Goal: Task Accomplishment & Management: Use online tool/utility

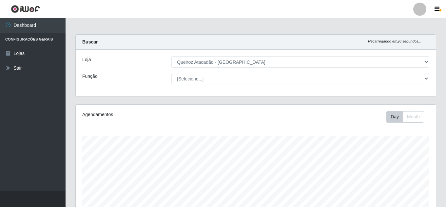
select select "225"
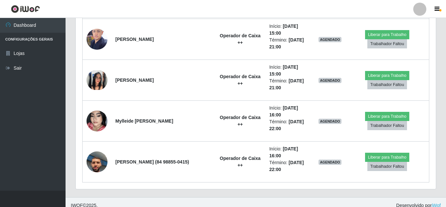
scroll to position [848, 0]
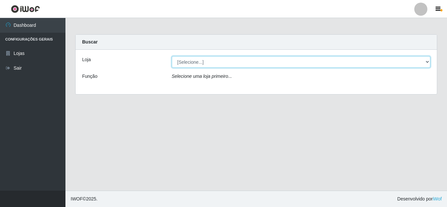
click at [372, 61] on select "[Selecione...] Queiroz Atacadão - [GEOGRAPHIC_DATA]" at bounding box center [301, 61] width 259 height 11
select select "225"
click at [172, 56] on select "[Selecione...] Queiroz Atacadão - [GEOGRAPHIC_DATA]" at bounding box center [301, 61] width 259 height 11
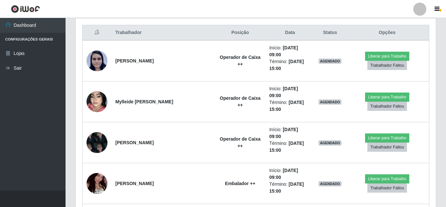
scroll to position [142, 0]
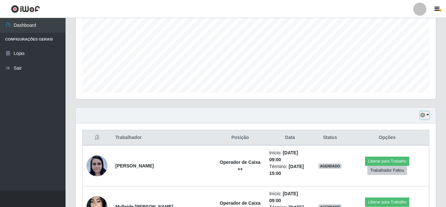
click at [427, 114] on button "button" at bounding box center [424, 116] width 9 height 8
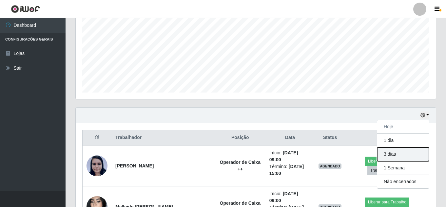
click at [390, 156] on button "3 dias" at bounding box center [403, 155] width 52 height 14
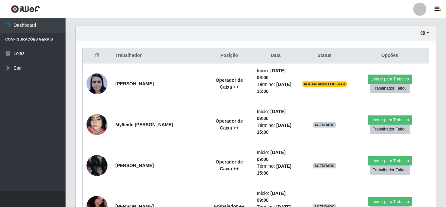
scroll to position [200, 0]
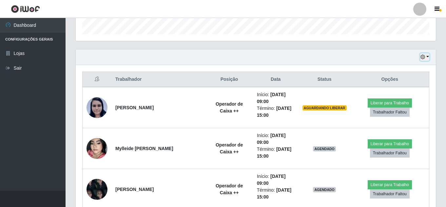
click at [420, 57] on icon "button" at bounding box center [422, 57] width 5 height 5
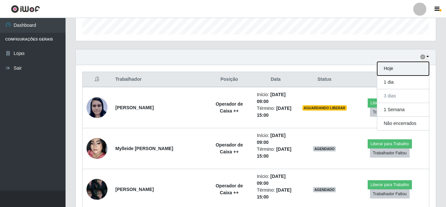
click at [393, 69] on button "Hoje" at bounding box center [403, 69] width 52 height 14
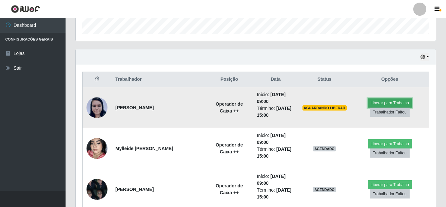
click at [374, 100] on button "Liberar para Trabalho" at bounding box center [390, 103] width 44 height 9
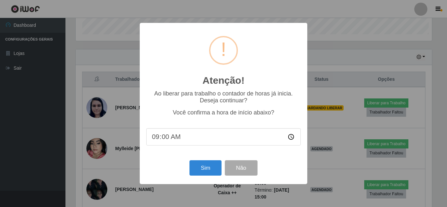
scroll to position [136, 357]
click at [198, 172] on button "Sim" at bounding box center [206, 168] width 32 height 15
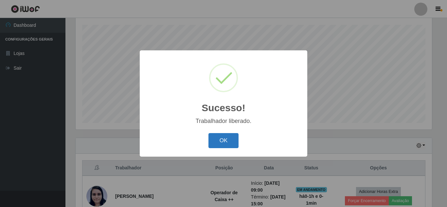
click at [224, 140] on button "OK" at bounding box center [224, 140] width 30 height 15
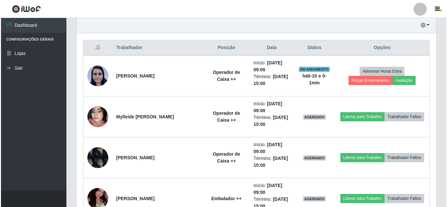
scroll to position [238, 0]
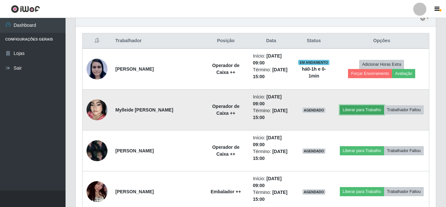
click at [357, 111] on button "Liberar para Trabalho" at bounding box center [362, 109] width 44 height 9
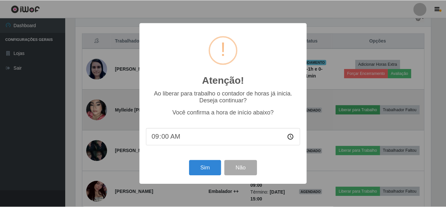
scroll to position [136, 357]
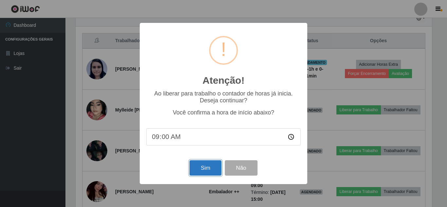
click at [199, 169] on button "Sim" at bounding box center [206, 168] width 32 height 15
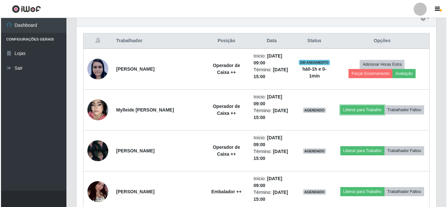
scroll to position [136, 360]
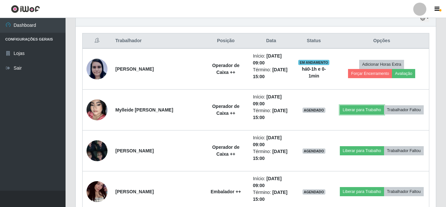
click at [340, 105] on button "Liberar para Trabalho" at bounding box center [362, 109] width 44 height 9
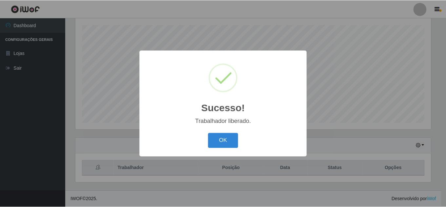
scroll to position [111, 0]
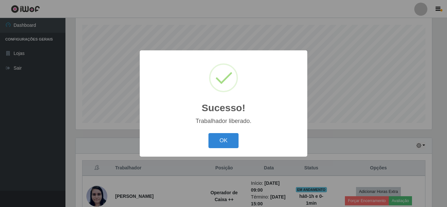
click at [239, 142] on div "OK Cancel" at bounding box center [223, 140] width 155 height 19
click at [226, 144] on button "OK" at bounding box center [224, 140] width 30 height 15
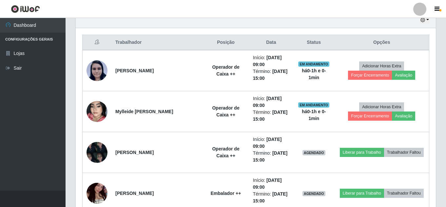
scroll to position [252, 0]
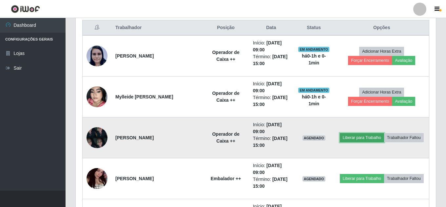
click at [370, 138] on button "Liberar para Trabalho" at bounding box center [362, 137] width 44 height 9
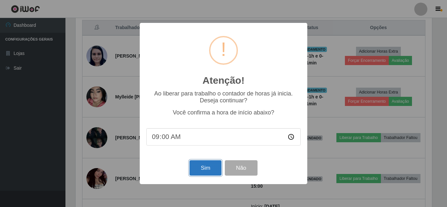
click at [208, 167] on button "Sim" at bounding box center [206, 168] width 32 height 15
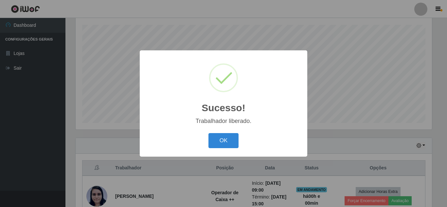
click at [209, 133] on button "OK" at bounding box center [224, 140] width 30 height 15
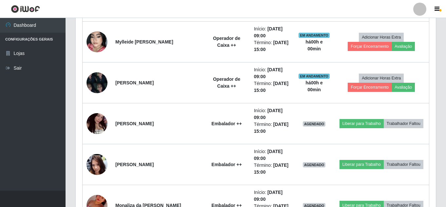
scroll to position [0, 0]
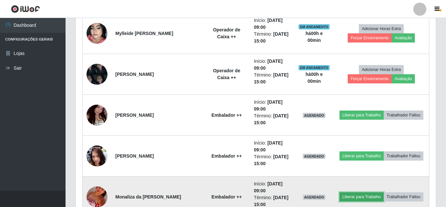
click at [367, 199] on button "Liberar para Trabalho" at bounding box center [361, 197] width 44 height 9
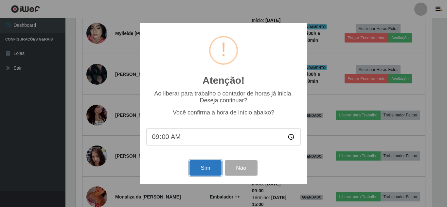
click at [216, 169] on button "Sim" at bounding box center [206, 168] width 32 height 15
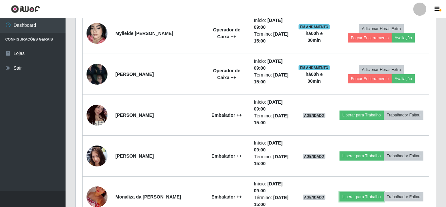
click at [339, 193] on button "Liberar para Trabalho" at bounding box center [361, 197] width 44 height 9
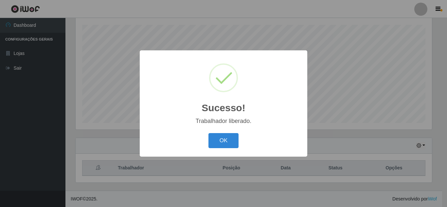
click at [209, 133] on button "OK" at bounding box center [224, 140] width 30 height 15
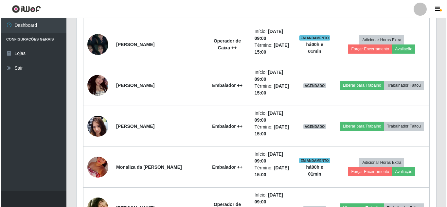
scroll to position [365, 0]
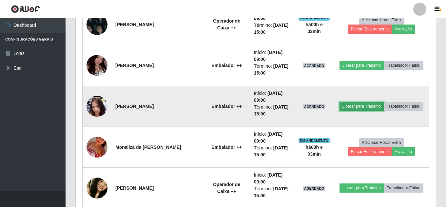
click at [367, 103] on button "Liberar para Trabalho" at bounding box center [361, 106] width 44 height 9
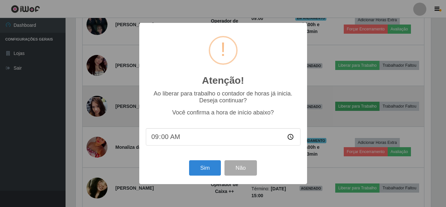
scroll to position [136, 357]
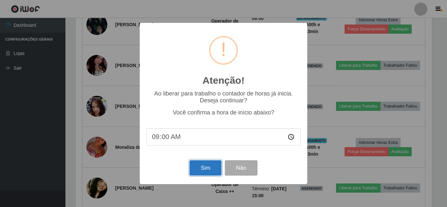
click at [191, 173] on button "Sim" at bounding box center [206, 168] width 32 height 15
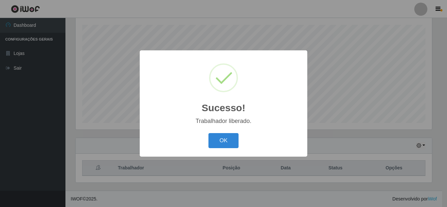
click at [209, 133] on button "OK" at bounding box center [224, 140] width 30 height 15
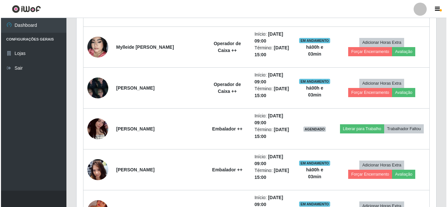
scroll to position [318, 0]
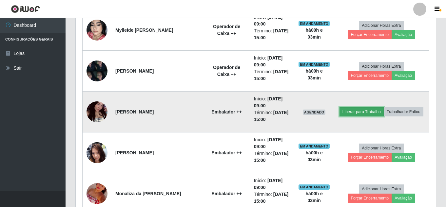
click at [368, 112] on button "Liberar para Trabalho" at bounding box center [361, 111] width 44 height 9
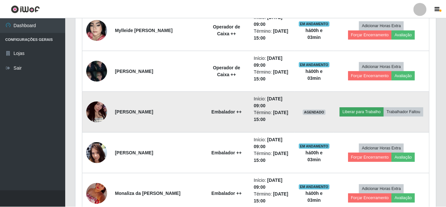
scroll to position [136, 357]
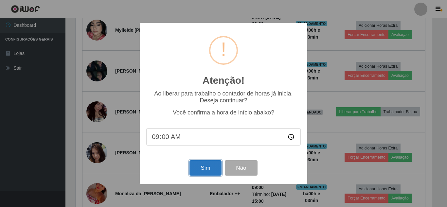
click at [204, 170] on button "Sim" at bounding box center [206, 168] width 32 height 15
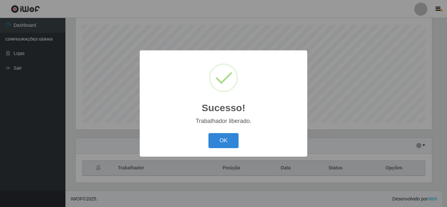
click at [209, 133] on button "OK" at bounding box center [224, 140] width 30 height 15
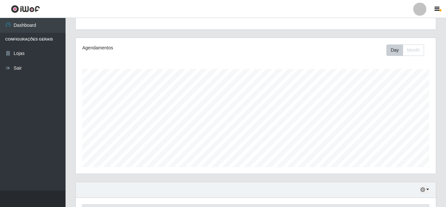
scroll to position [7, 0]
